Goal: Information Seeking & Learning: Learn about a topic

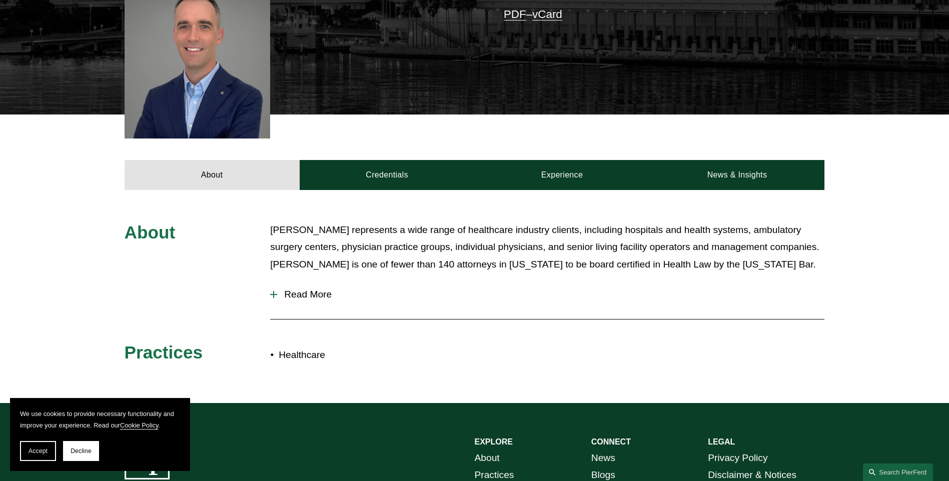
scroll to position [300, 0]
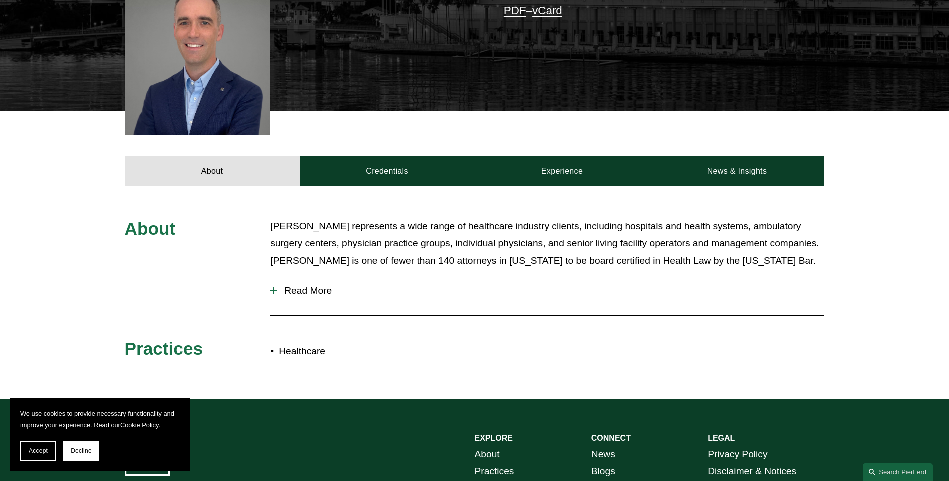
click at [275, 278] on button "Read More" at bounding box center [547, 291] width 554 height 26
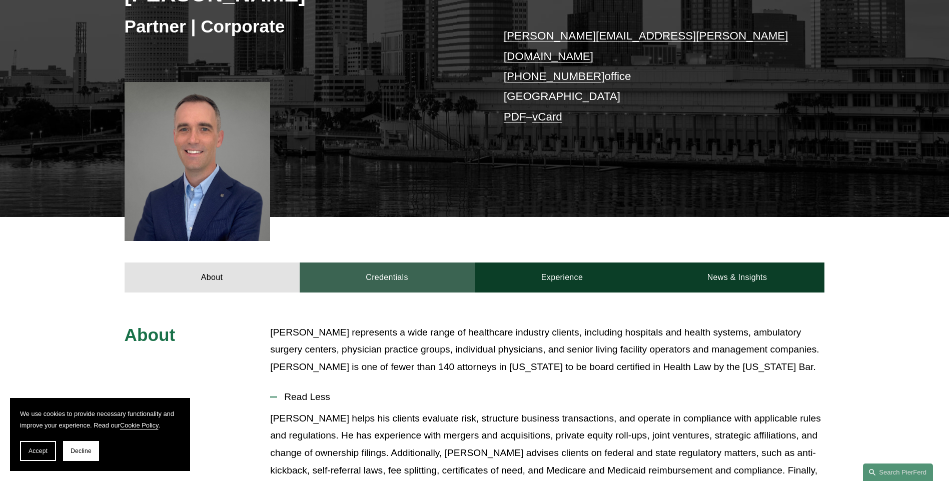
scroll to position [200, 0]
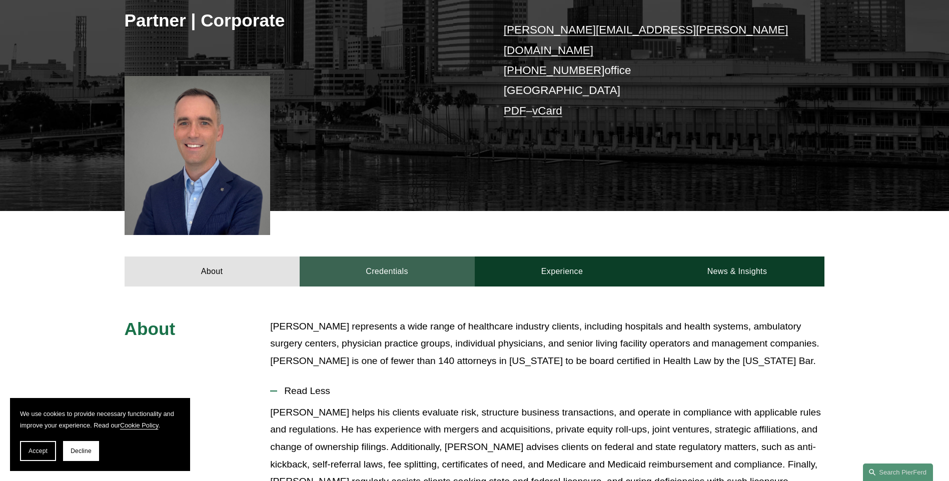
click at [407, 265] on link "Credentials" at bounding box center [387, 272] width 175 height 30
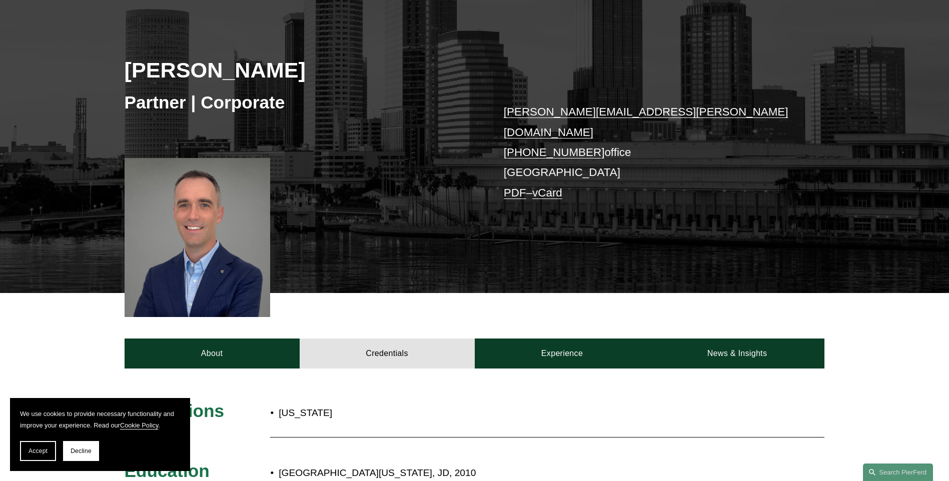
scroll to position [150, 0]
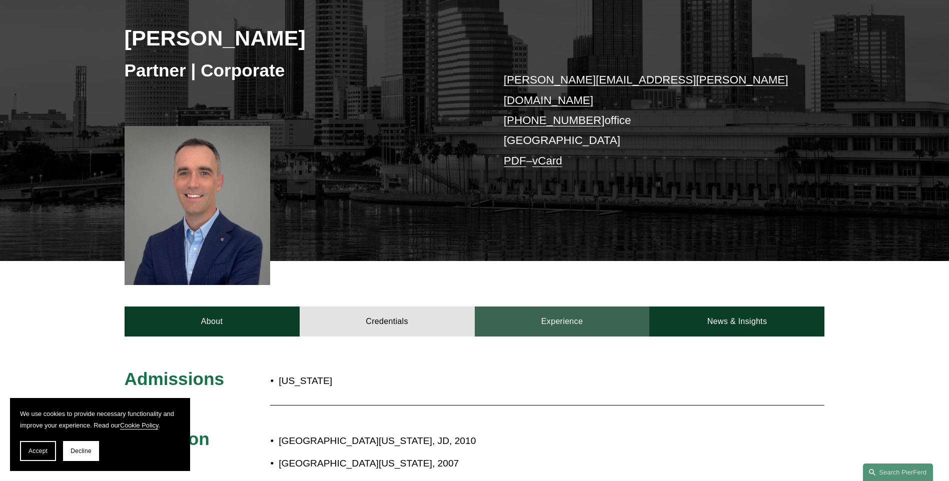
click at [596, 321] on link "Experience" at bounding box center [562, 322] width 175 height 30
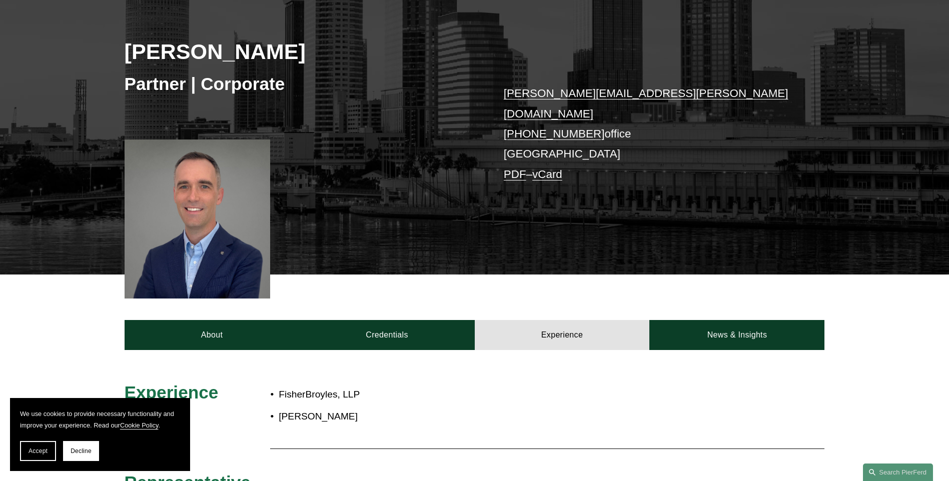
scroll to position [100, 0]
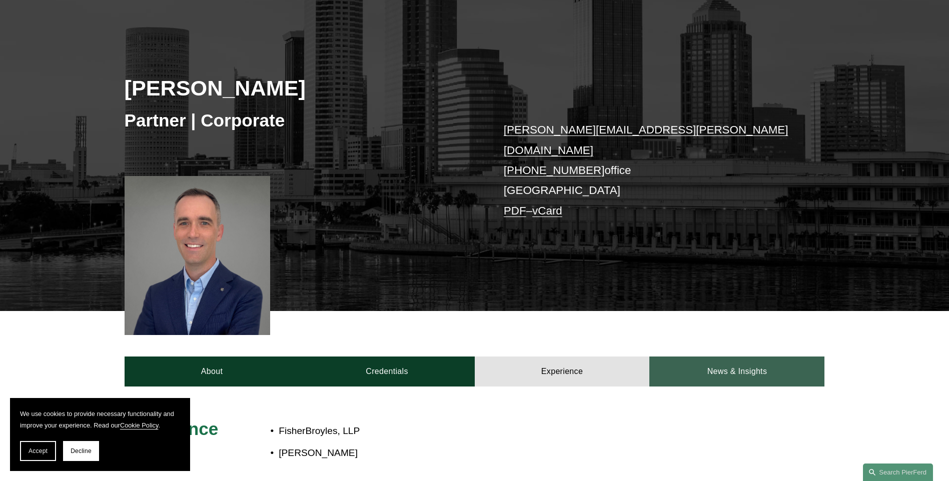
click at [752, 367] on link "News & Insights" at bounding box center [736, 372] width 175 height 30
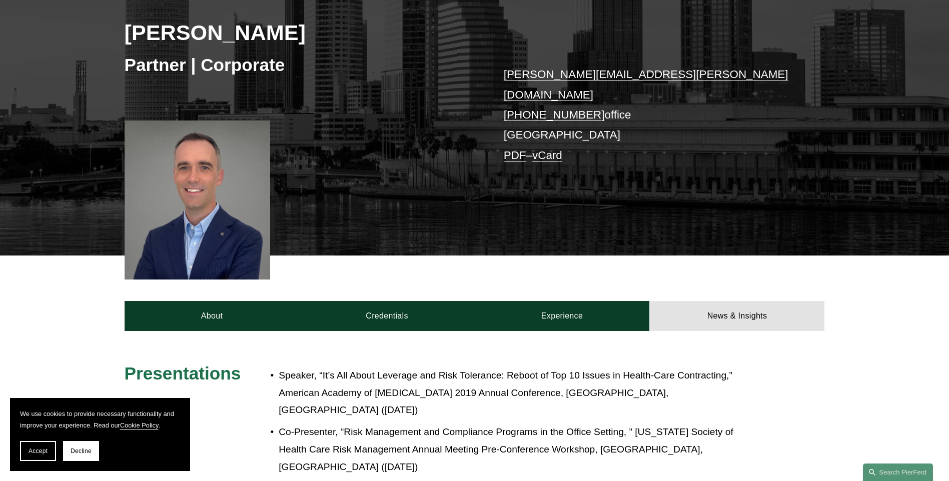
scroll to position [0, 0]
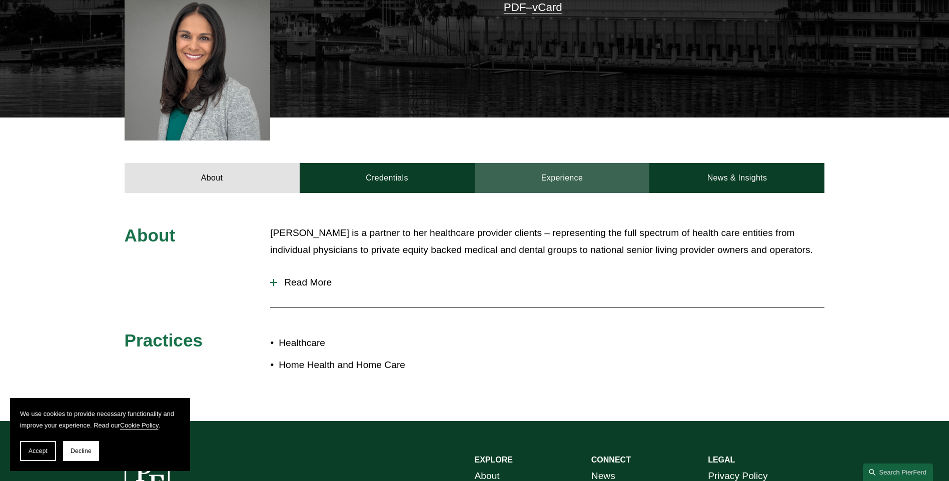
scroll to position [300, 0]
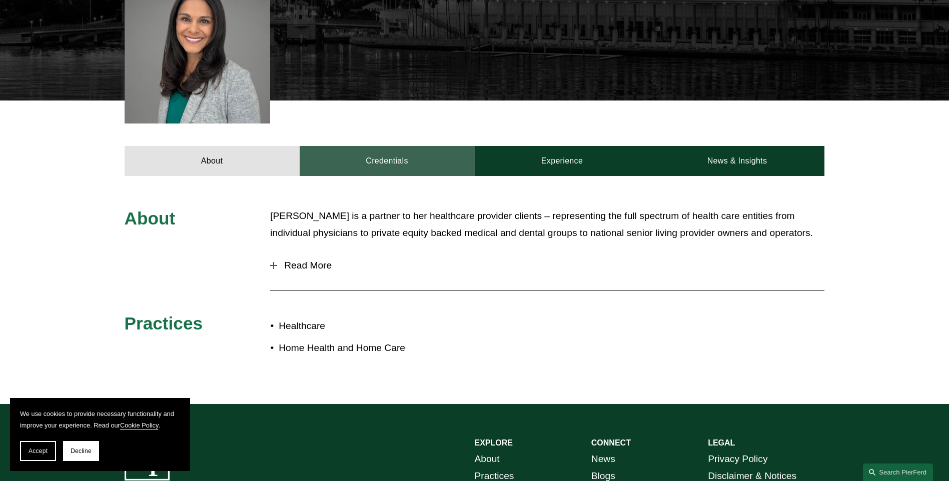
click at [424, 156] on link "Credentials" at bounding box center [387, 161] width 175 height 30
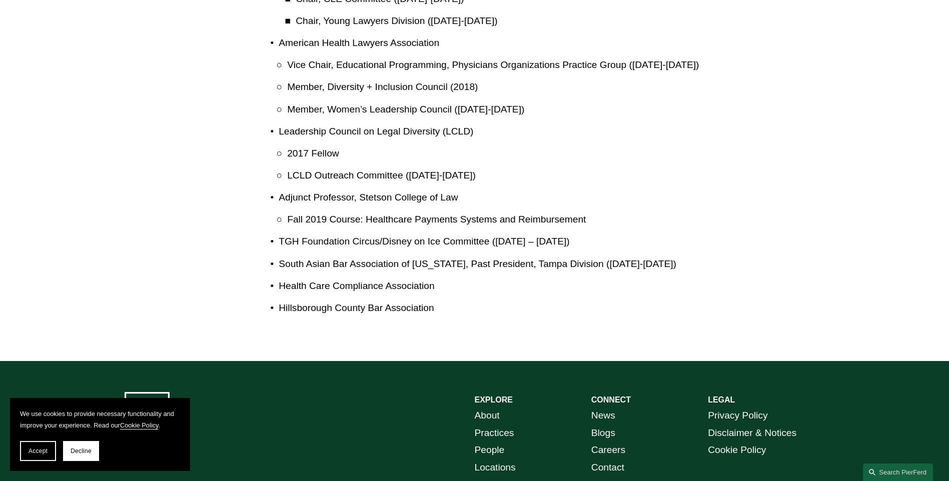
scroll to position [1160, 0]
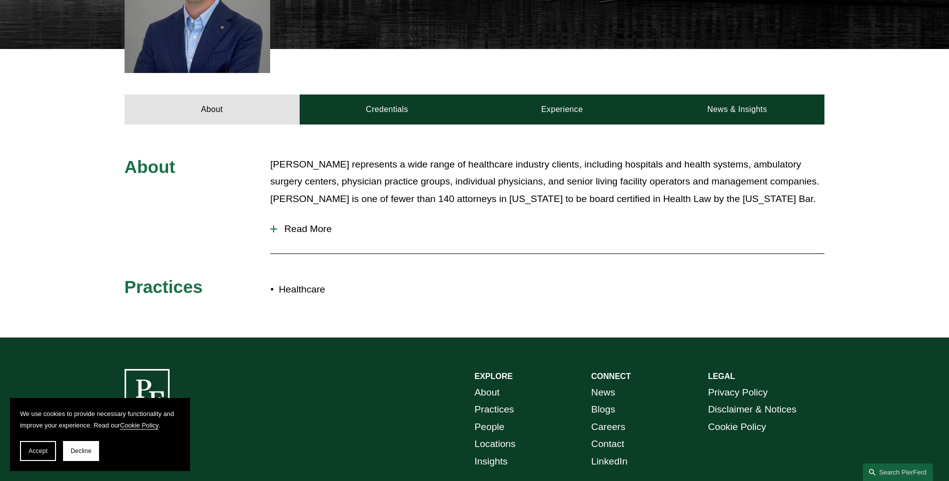
scroll to position [400, 0]
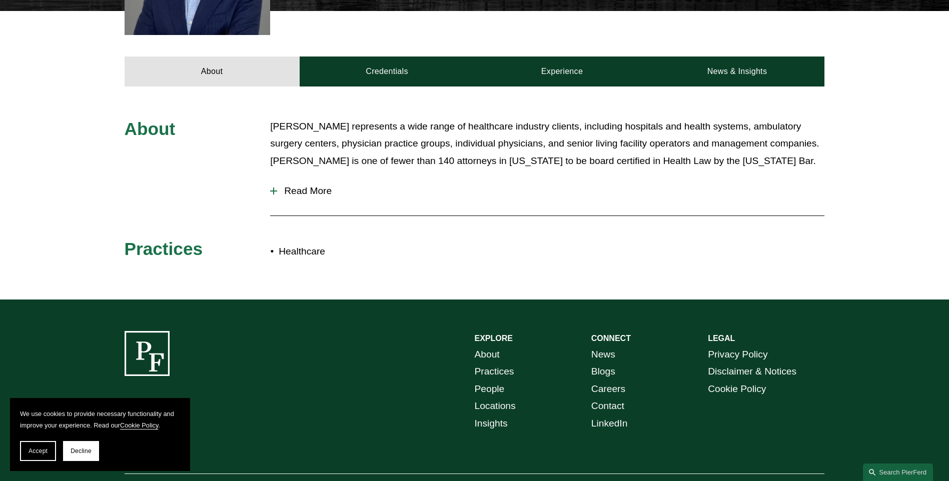
click at [271, 191] on div at bounding box center [273, 191] width 7 height 1
